Goal: Entertainment & Leisure: Browse casually

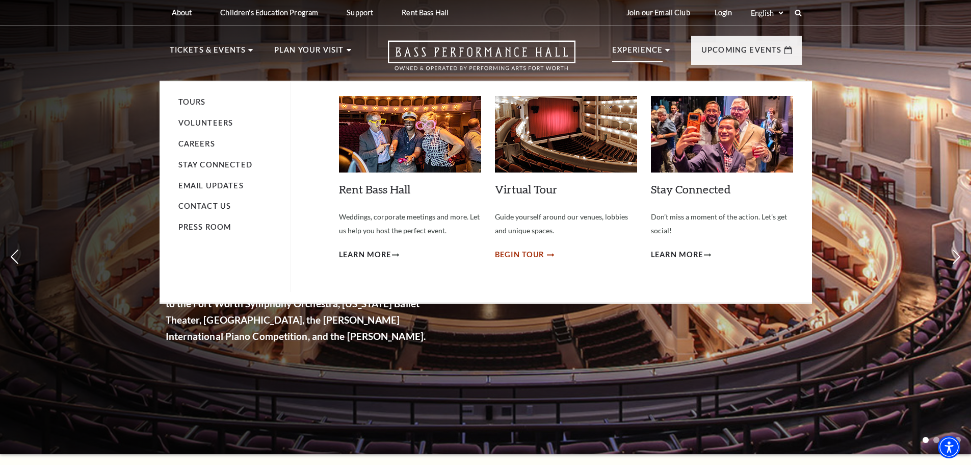
click at [507, 255] on span "Begin Tour" at bounding box center [520, 254] width 50 height 13
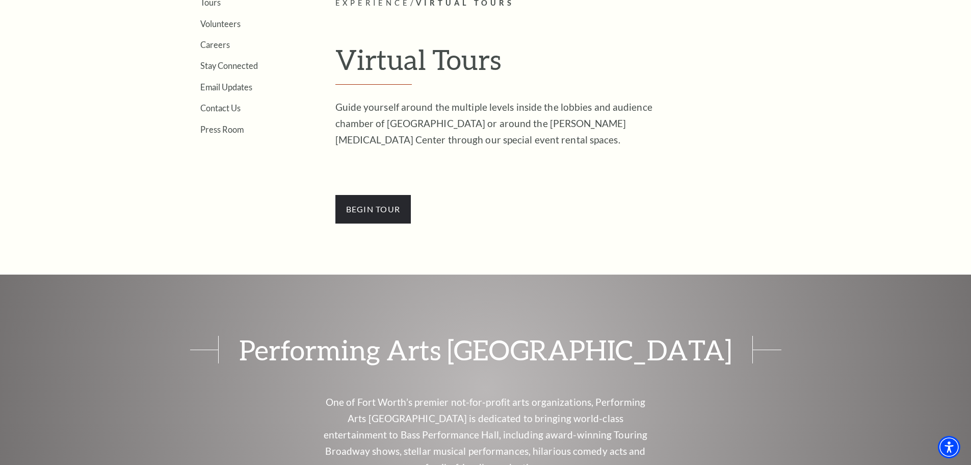
scroll to position [357, 0]
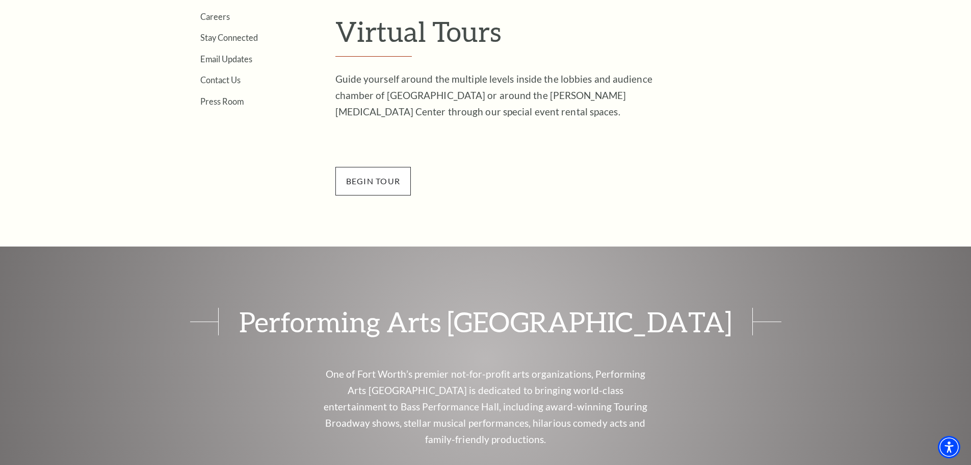
click at [370, 177] on span "BEGin Tour" at bounding box center [374, 181] width 76 height 29
